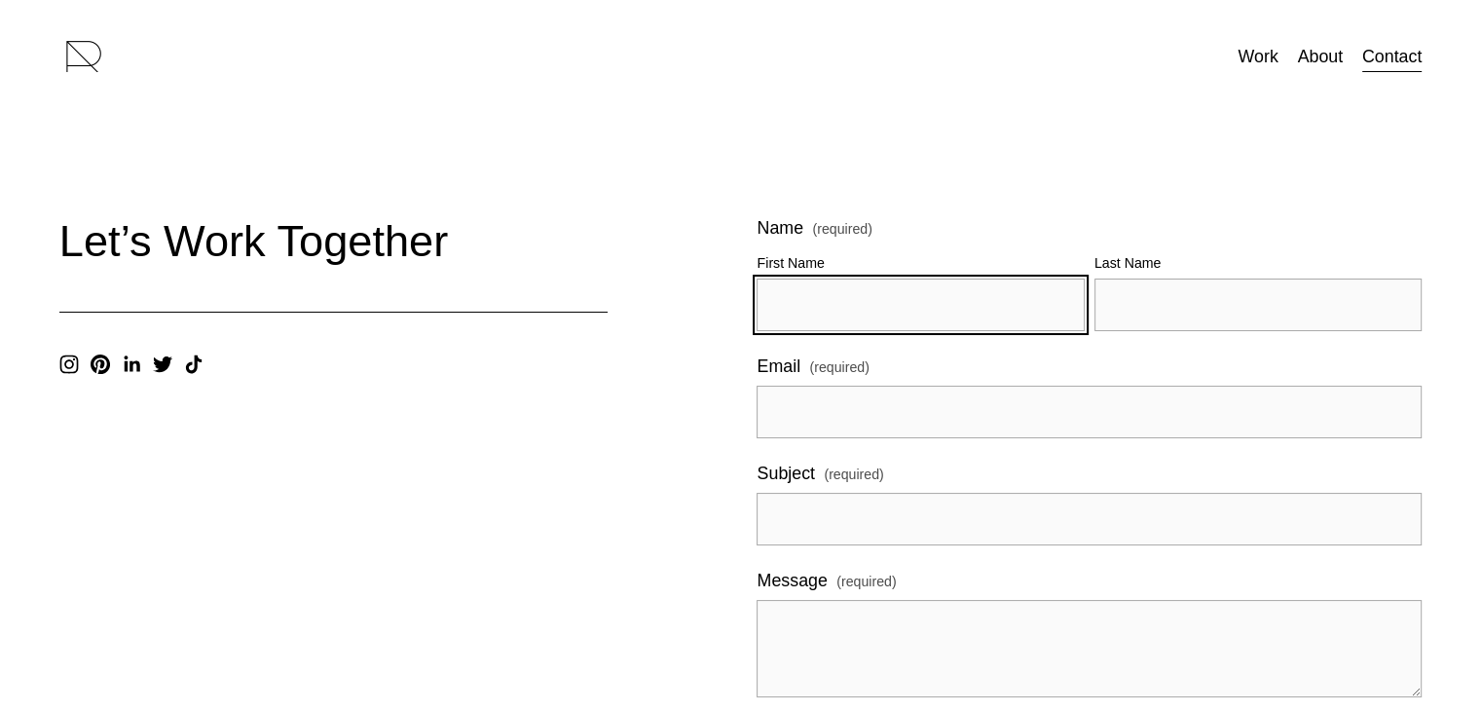
click at [830, 280] on input "First Name" at bounding box center [920, 304] width 327 height 53
type input "[PERSON_NAME]"
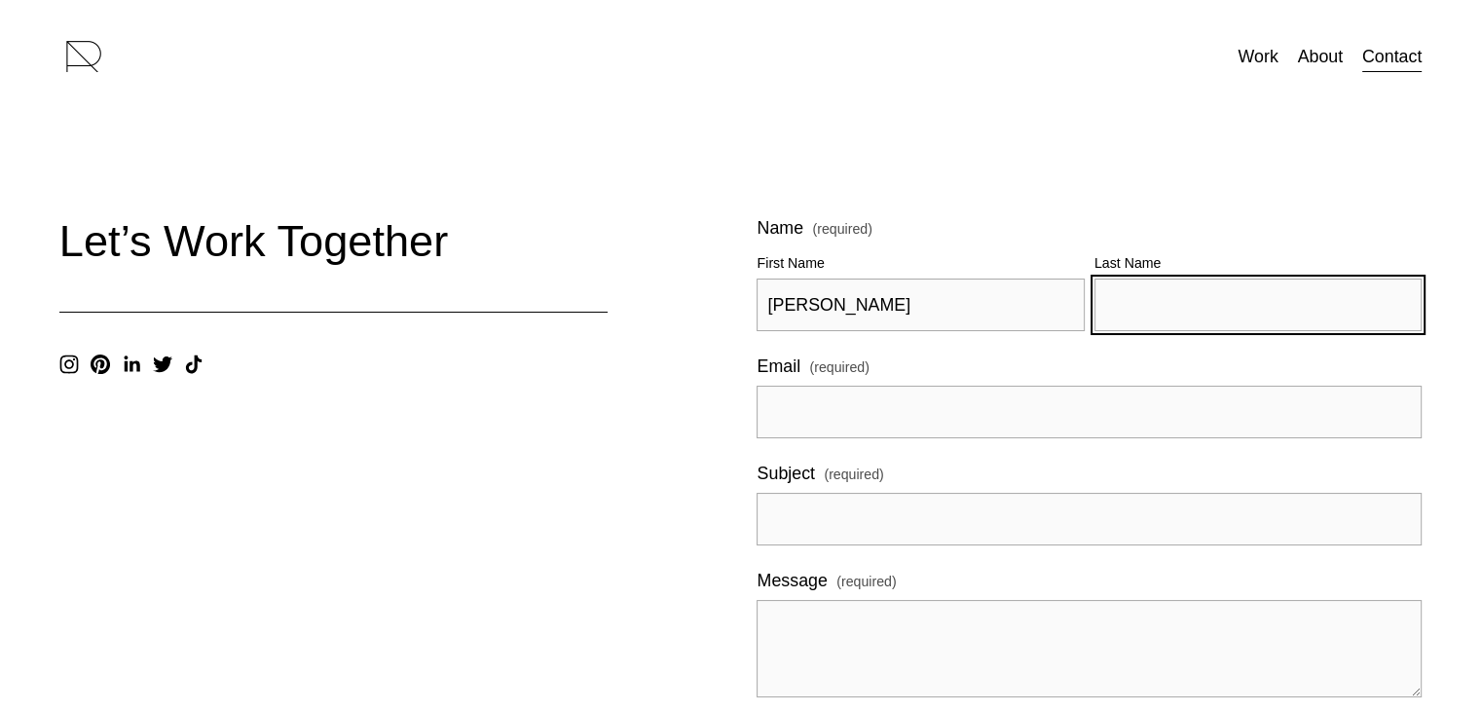
type input "[PERSON_NAME]"
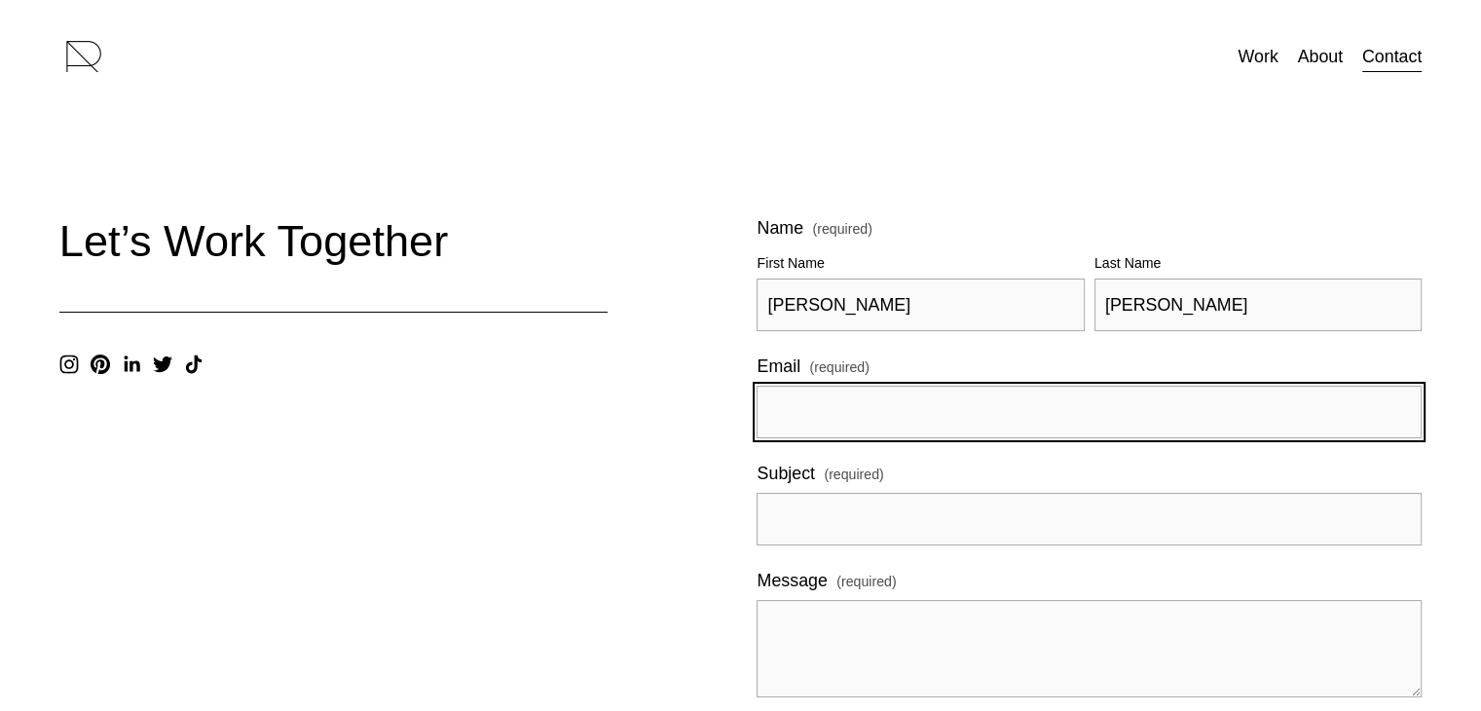
type input "[EMAIL_ADDRESS][DOMAIN_NAME]"
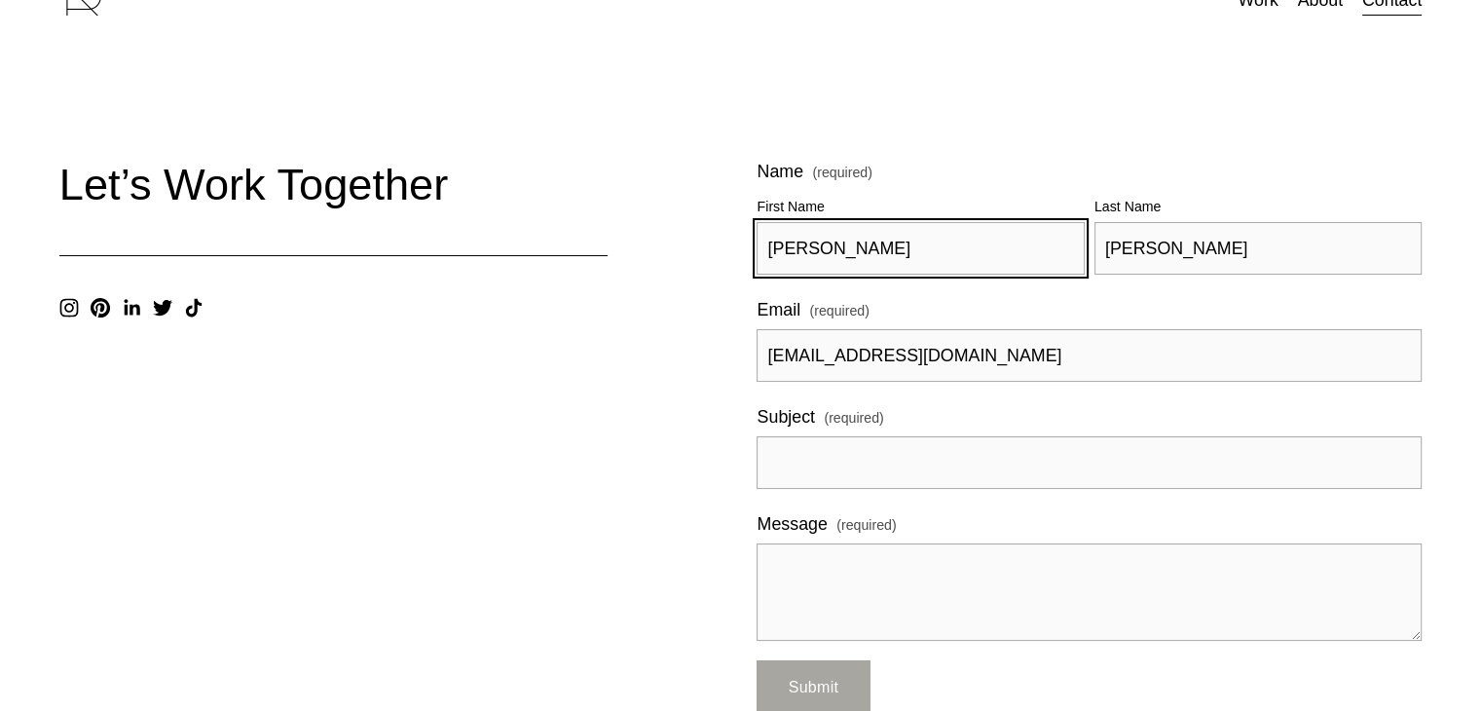
scroll to position [292, 0]
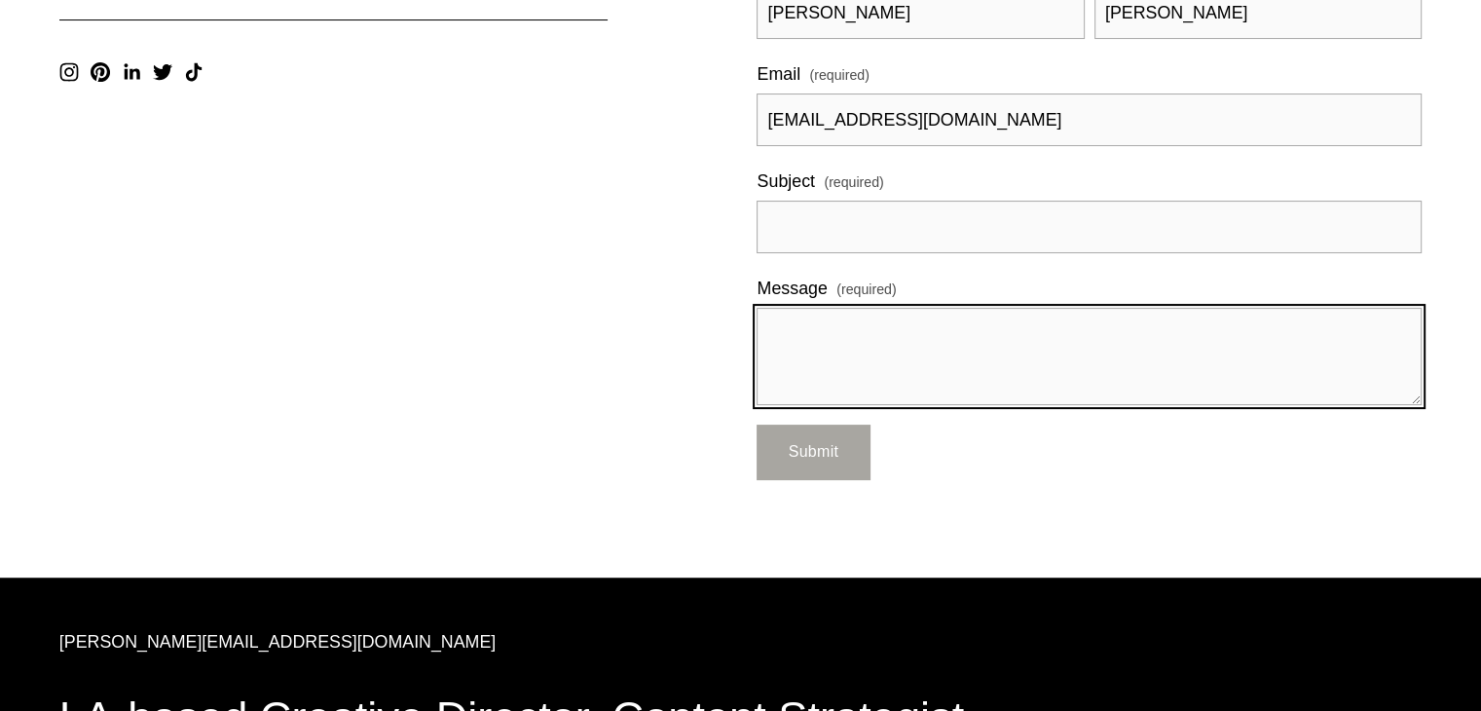
click at [922, 355] on textarea "Message (required)" at bounding box center [1089, 356] width 665 height 97
paste textarea "Hello, I hope you're doing well! I'm really passionate about home maintenance a…"
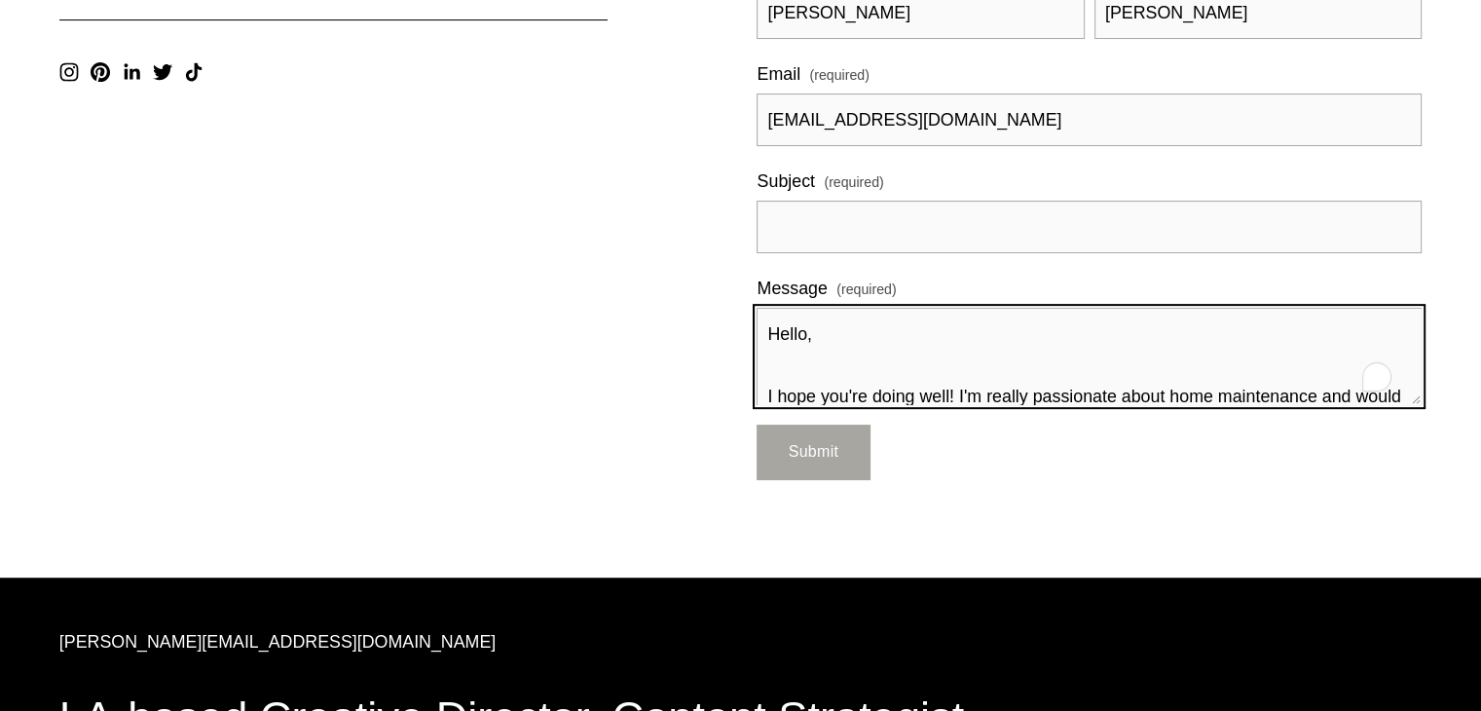
type textarea "Hello, I hope you're doing well! I'm really passionate about home maintenance a…"
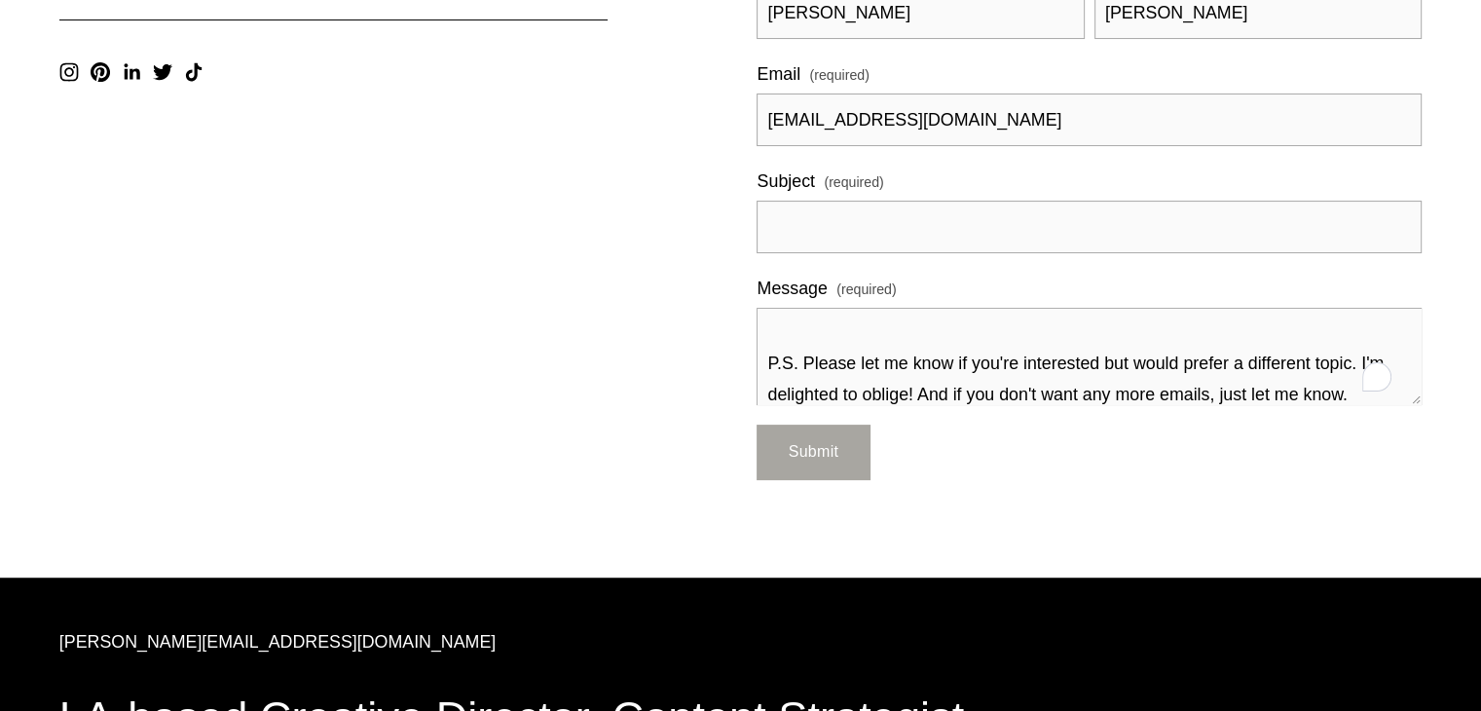
scroll to position [596, 0]
click at [710, 300] on div "Let’s Work Together Name (required) First Name [PERSON_NAME] Name [PERSON_NAME]…" at bounding box center [740, 199] width 1395 height 559
click at [841, 259] on div "Name (required) First Name [PERSON_NAME] Name [PERSON_NAME] Email (required) [E…" at bounding box center [1089, 162] width 665 height 485
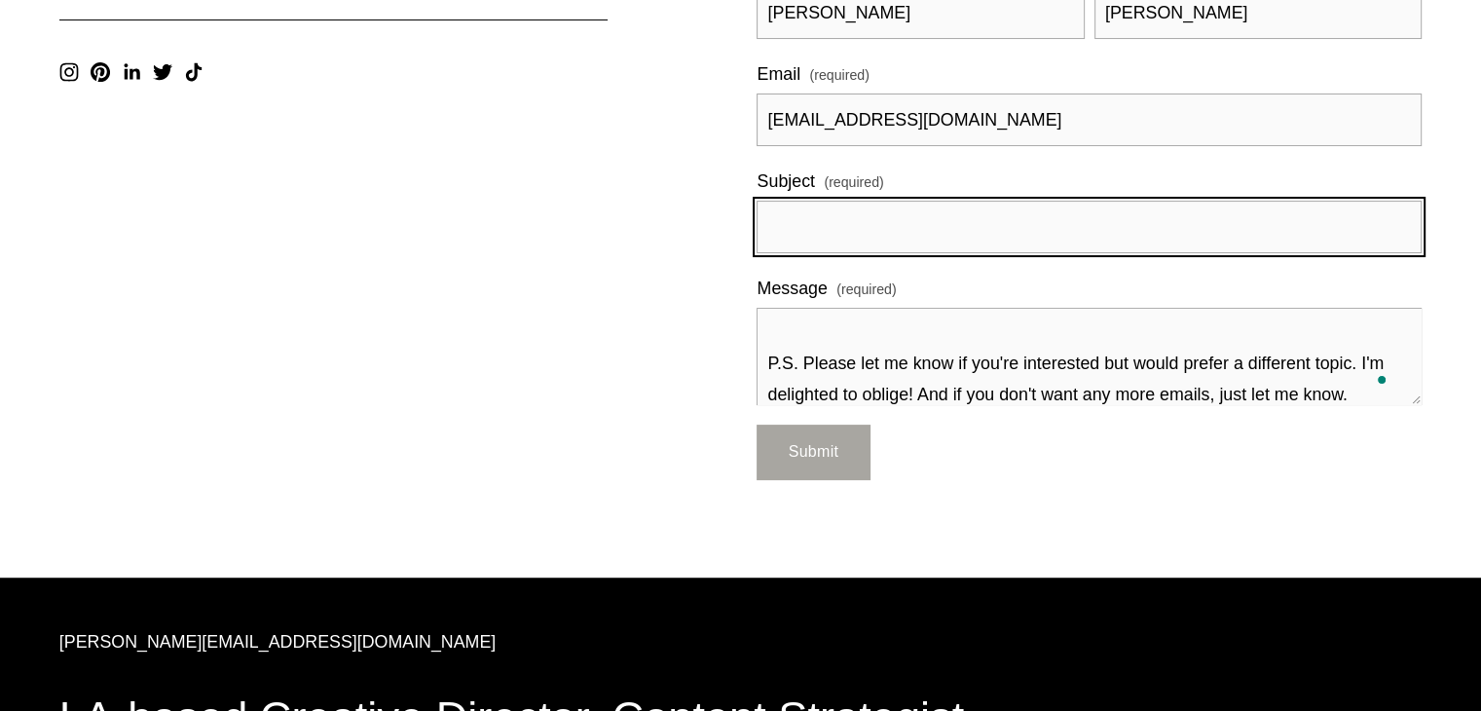
paste input "Eager to hear your thoughts on this!"
click at [847, 249] on input "Eager to hear your thoughts on this!" at bounding box center [1089, 227] width 665 height 53
type input "Eager to hear your thoughts on this!"
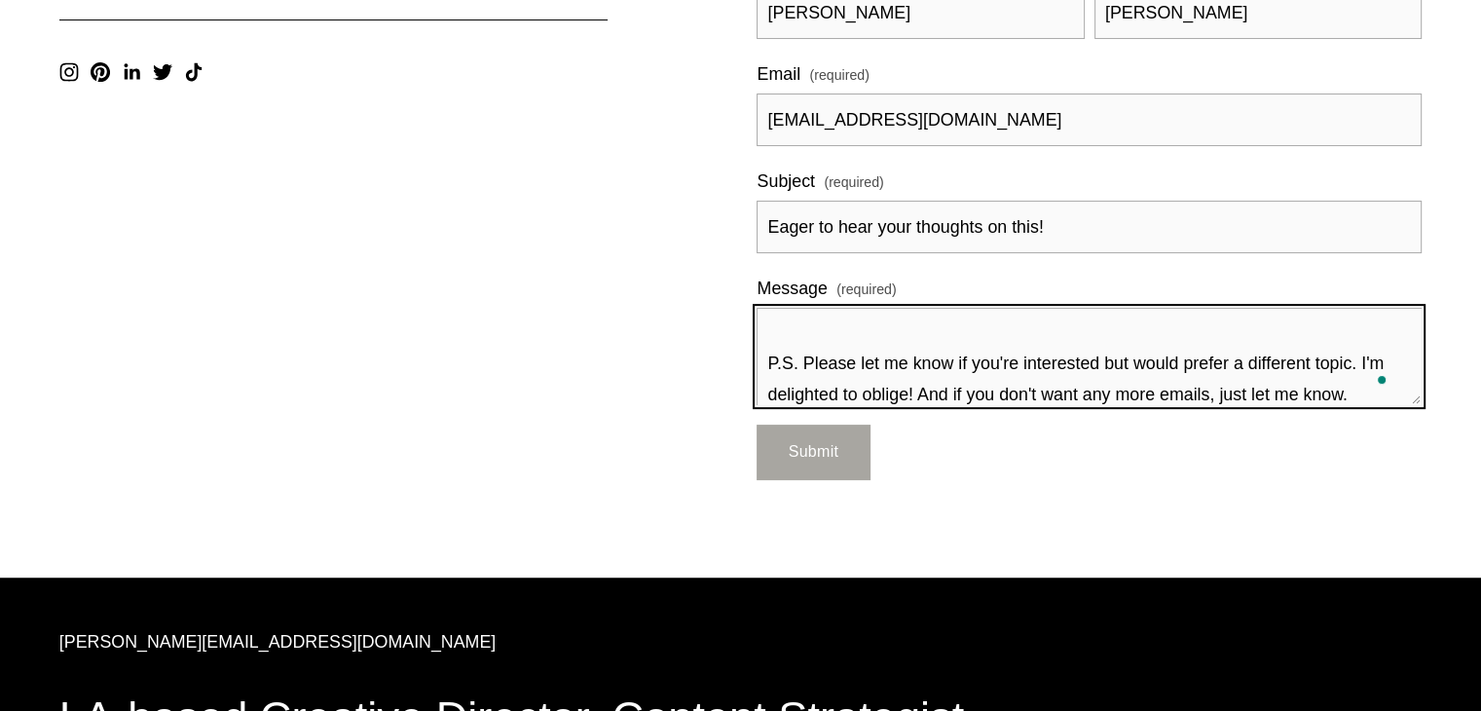
click at [830, 335] on textarea "Hello, I hope you're doing well! I'm really passionate about home maintenance a…" at bounding box center [1089, 356] width 665 height 97
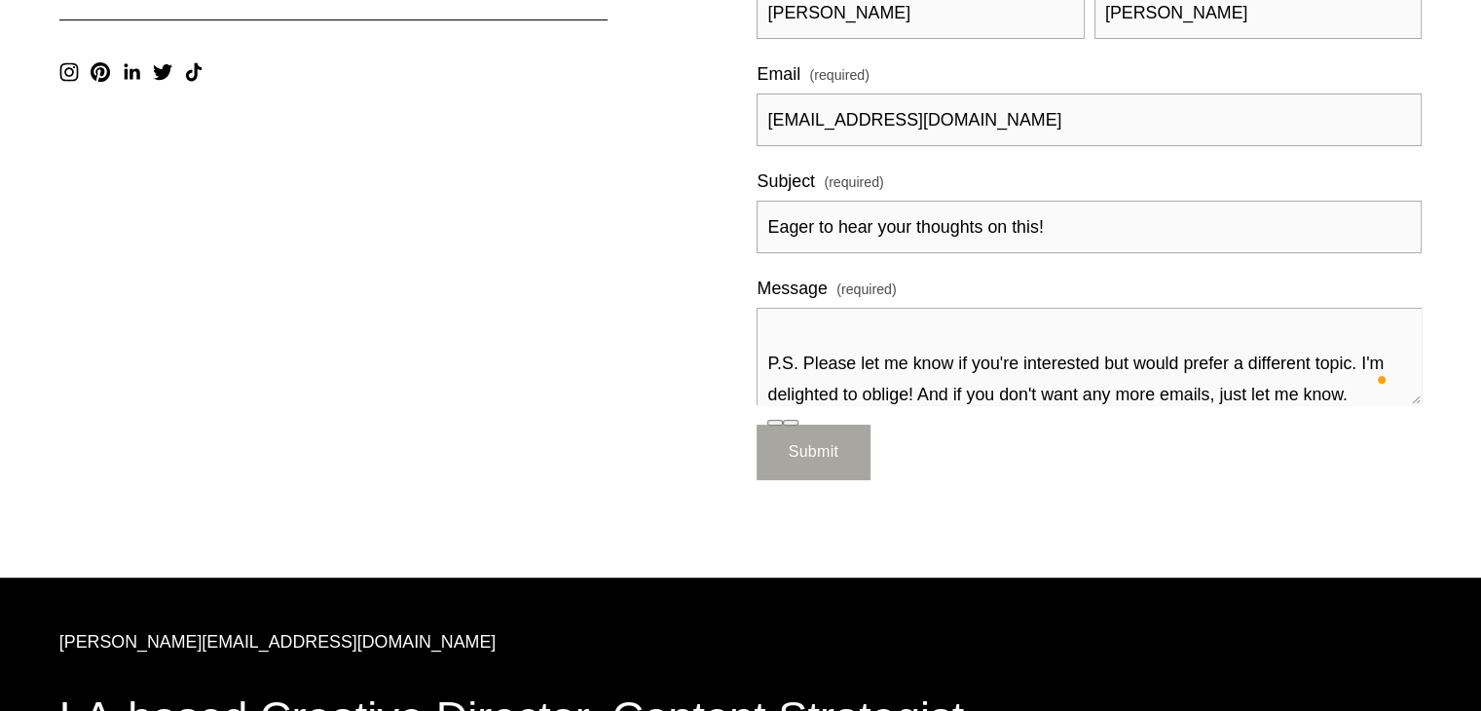
drag, startPoint x: 834, startPoint y: 445, endPoint x: 836, endPoint y: 424, distance: 21.5
click at [835, 445] on span "Submit" at bounding box center [814, 451] width 51 height 17
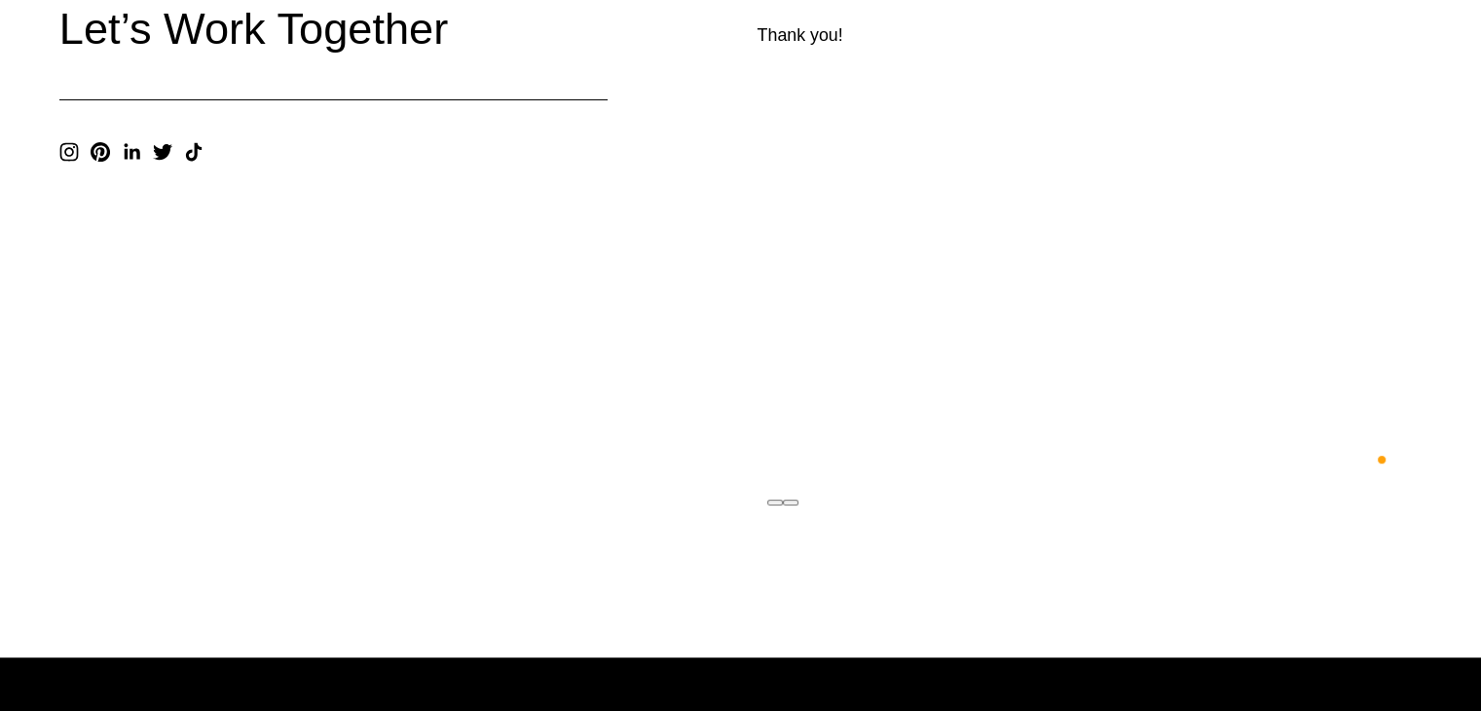
scroll to position [0, 0]
